Goal: Transaction & Acquisition: Subscribe to service/newsletter

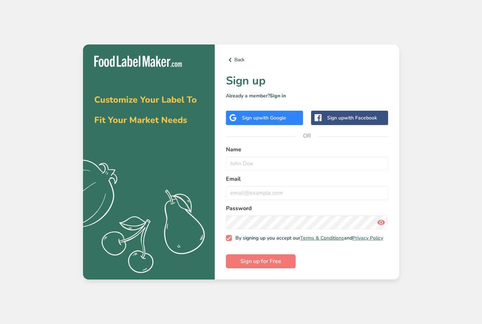
scroll to position [19, 0]
click at [242, 157] on input "text" at bounding box center [307, 164] width 162 height 14
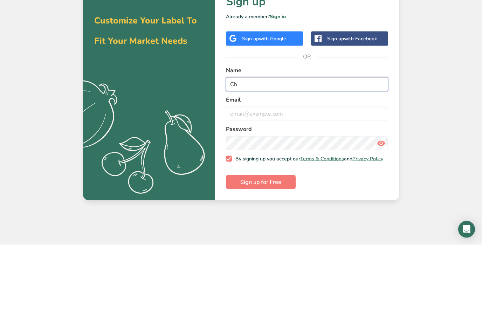
type input "C"
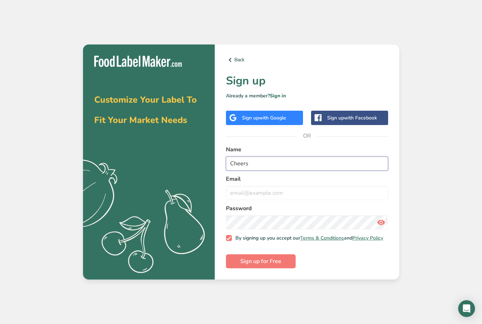
click at [271, 157] on input "Cheers" at bounding box center [307, 164] width 162 height 14
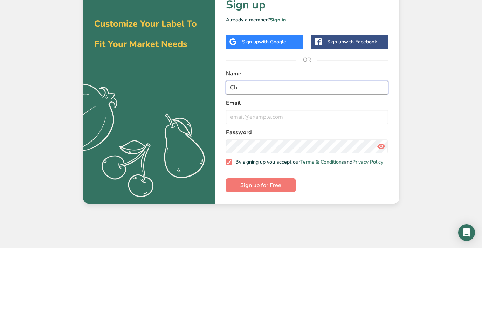
type input "C"
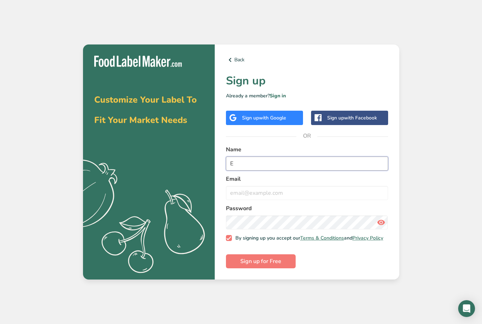
type input "E"
click at [241, 186] on input "email" at bounding box center [307, 193] width 162 height 14
type input "Aglow5166*"
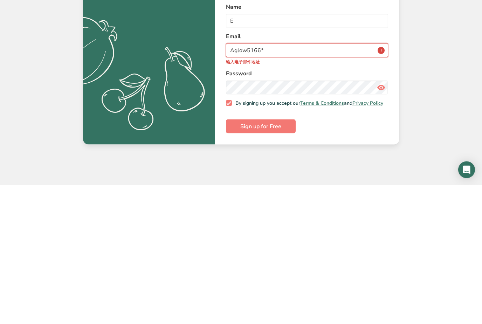
click at [383, 182] on input "Aglow5166*" at bounding box center [307, 189] width 162 height 14
click at [258, 182] on input "Aglow5166*" at bounding box center [307, 189] width 162 height 14
click at [248, 182] on input "email" at bounding box center [307, 189] width 162 height 14
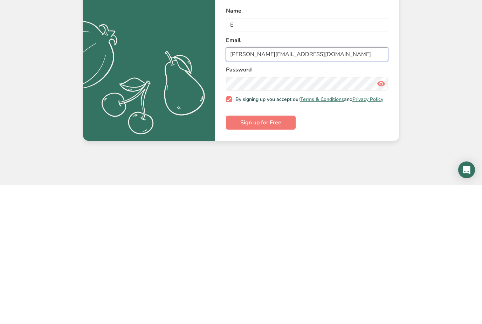
type input "charles.cai2031@ycis.com"
click at [287, 254] on button "Sign up for Free" at bounding box center [261, 261] width 70 height 14
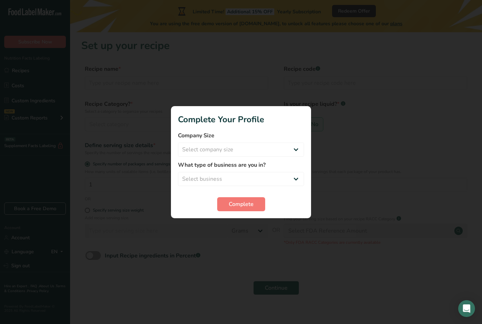
click at [251, 227] on div at bounding box center [241, 162] width 482 height 324
click at [254, 223] on div at bounding box center [241, 162] width 482 height 324
click at [296, 178] on select "Select business Packaged Food Manufacturer Restaurant & Cafe Bakery Meal Plans …" at bounding box center [241, 179] width 126 height 14
click at [287, 177] on select "Select business Packaged Food Manufacturer Restaurant & Cafe Bakery Meal Plans …" at bounding box center [241, 179] width 126 height 14
click at [298, 205] on div "Complete" at bounding box center [241, 204] width 126 height 14
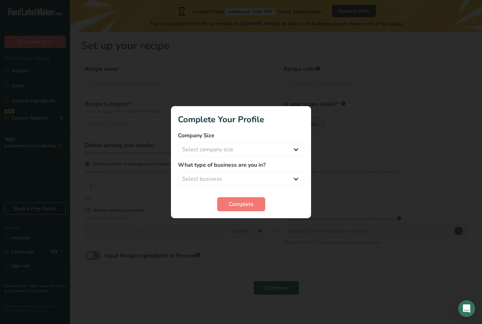
click at [298, 202] on div "Complete" at bounding box center [241, 204] width 126 height 14
click at [295, 165] on label "What type of business are you in?" at bounding box center [241, 165] width 126 height 8
click at [295, 172] on select "Select business Packaged Food Manufacturer Restaurant & Cafe Bakery Meal Plans …" at bounding box center [241, 179] width 126 height 14
click at [283, 177] on select "Packaged Food Manufacturer Restaurant & Cafe Bakery Meal Plans & Catering Compa…" at bounding box center [241, 179] width 126 height 14
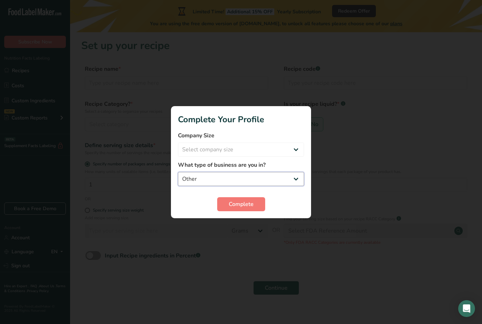
click at [286, 172] on select "Packaged Food Manufacturer Restaurant & Cafe Bakery Meal Plans & Catering Compa…" at bounding box center [241, 179] width 126 height 14
select select "6"
click at [249, 230] on div at bounding box center [241, 162] width 482 height 324
click at [249, 221] on div at bounding box center [241, 162] width 482 height 324
click at [249, 220] on div at bounding box center [241, 162] width 482 height 324
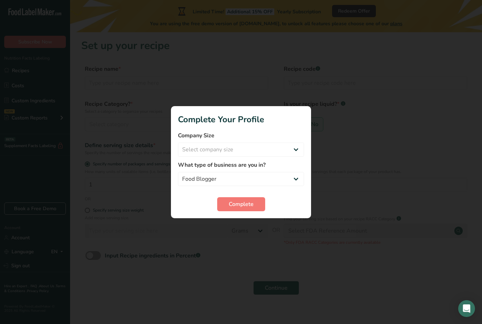
click at [254, 226] on div at bounding box center [241, 162] width 482 height 324
click at [244, 230] on div at bounding box center [241, 162] width 482 height 324
click at [238, 226] on div at bounding box center [241, 162] width 482 height 324
click at [227, 228] on div at bounding box center [241, 162] width 482 height 324
click at [249, 231] on div at bounding box center [241, 162] width 482 height 324
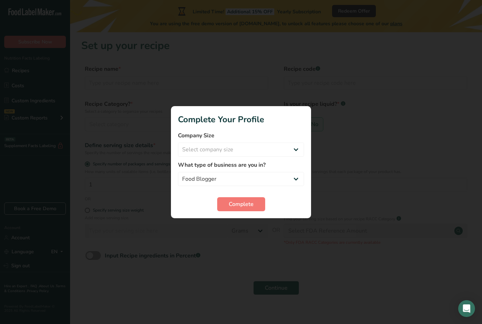
click at [300, 169] on div "What type of business are you in? Packaged Food Manufacturer Restaurant & Cafe …" at bounding box center [241, 173] width 126 height 25
click at [298, 160] on form "Company Size Select company size Fewer than 10 Employees 10 to 50 Employees 51 …" at bounding box center [241, 171] width 126 height 80
click at [287, 172] on select "Packaged Food Manufacturer Restaurant & Cafe Bakery Meal Plans & Catering Compa…" at bounding box center [241, 179] width 126 height 14
click at [282, 164] on label "What type of business are you in?" at bounding box center [241, 165] width 126 height 8
click at [265, 169] on div "What type of business are you in? Packaged Food Manufacturer Restaurant & Cafe …" at bounding box center [241, 173] width 126 height 25
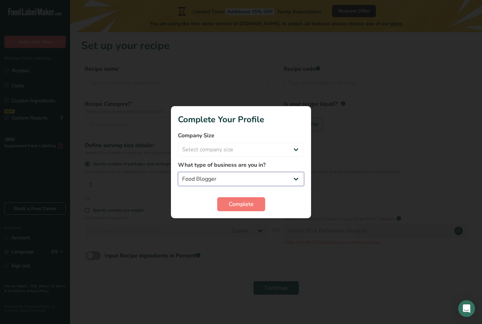
click at [289, 173] on select "Packaged Food Manufacturer Restaurant & Cafe Bakery Meal Plans & Catering Compa…" at bounding box center [241, 179] width 126 height 14
click at [286, 173] on select "Packaged Food Manufacturer Restaurant & Cafe Bakery Meal Plans & Catering Compa…" at bounding box center [241, 179] width 126 height 14
click at [285, 172] on select "Packaged Food Manufacturer Restaurant & Cafe Bakery Meal Plans & Catering Compa…" at bounding box center [241, 179] width 126 height 14
click at [278, 170] on div "What type of business are you in? Packaged Food Manufacturer Restaurant & Cafe …" at bounding box center [241, 173] width 126 height 25
click at [283, 174] on select "Packaged Food Manufacturer Restaurant & Cafe Bakery Meal Plans & Catering Compa…" at bounding box center [241, 179] width 126 height 14
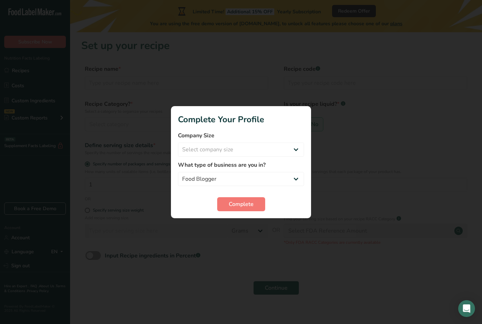
click at [279, 169] on div "What type of business are you in? Packaged Food Manufacturer Restaurant & Cafe …" at bounding box center [241, 173] width 126 height 25
click at [188, 179] on select "Packaged Food Manufacturer Restaurant & Cafe Bakery Meal Plans & Catering Compa…" at bounding box center [241, 179] width 126 height 14
click at [236, 228] on div at bounding box center [241, 162] width 482 height 324
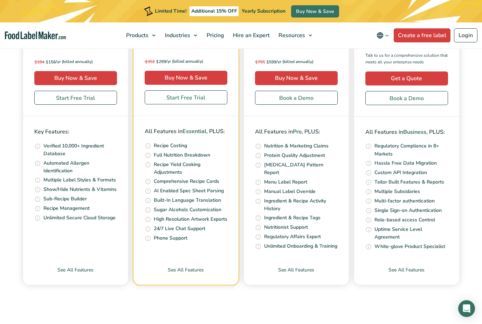
scroll to position [2413, 0]
click at [295, 85] on link "Buy Now & Save" at bounding box center [296, 78] width 83 height 14
click at [288, 85] on link "Buy Now & Save" at bounding box center [296, 78] width 83 height 14
